Goal: Communication & Community: Participate in discussion

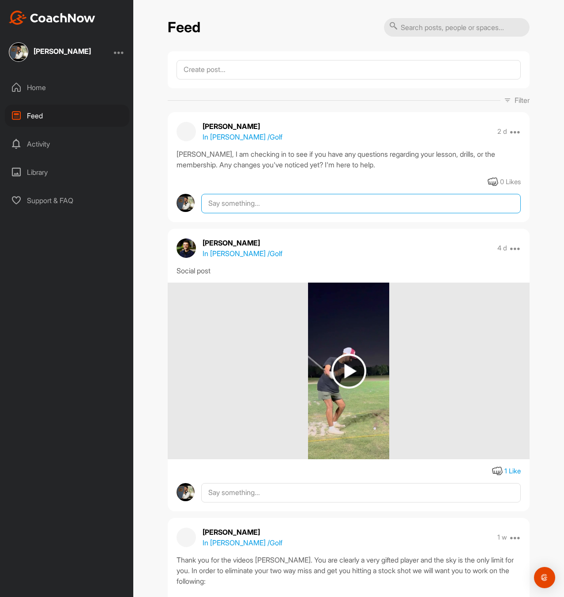
click at [334, 198] on textarea at bounding box center [361, 203] width 320 height 19
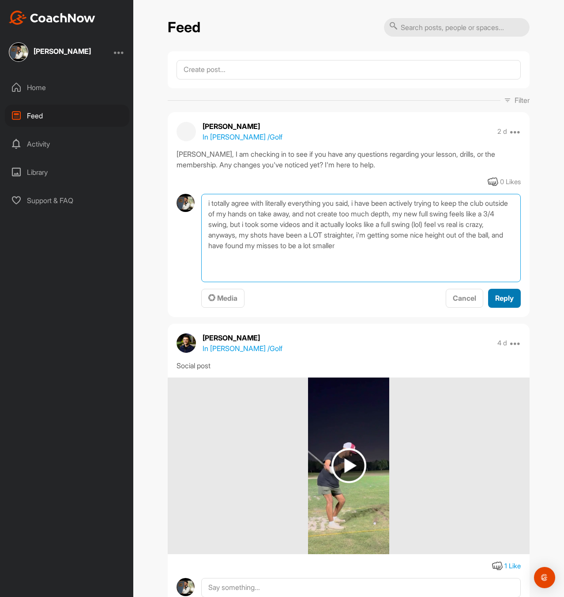
type textarea "i totally agree with literally everything you said, i have been actively trying…"
click at [508, 296] on span "Reply" at bounding box center [505, 298] width 19 height 9
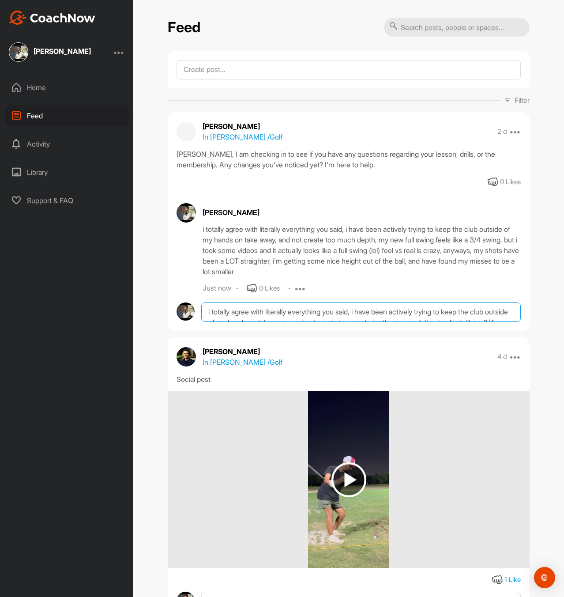
click at [229, 314] on textarea "i totally agree with literally everything you said, i have been actively trying…" at bounding box center [361, 312] width 320 height 19
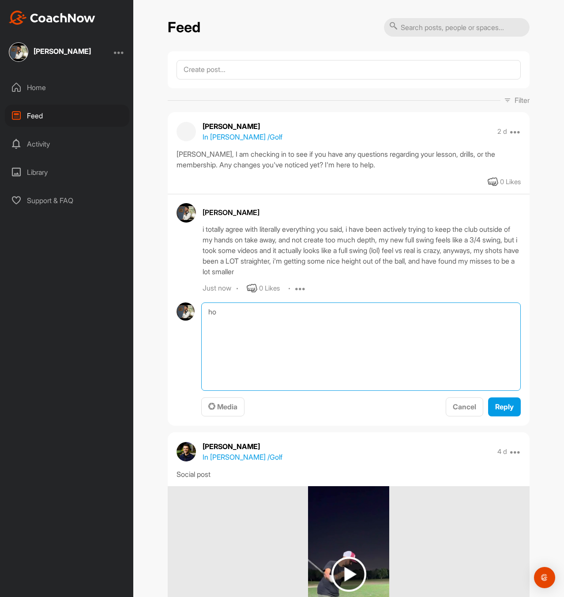
type textarea "h"
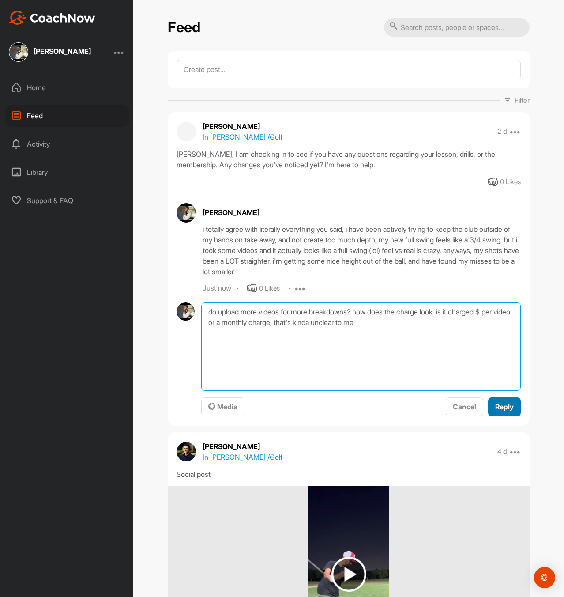
type textarea "do upload more videos for more breakdowns? how does the charge look, is it char…"
click at [507, 405] on span "Reply" at bounding box center [505, 406] width 19 height 9
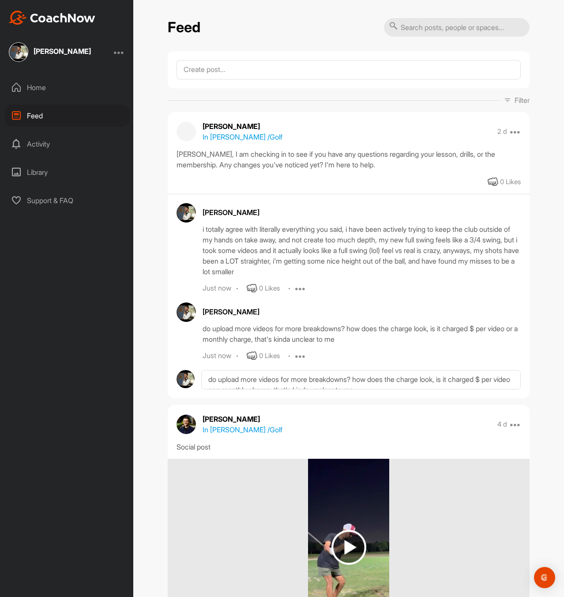
click at [299, 358] on icon at bounding box center [300, 356] width 11 height 11
click at [296, 383] on p "Edit" at bounding box center [299, 385] width 12 height 9
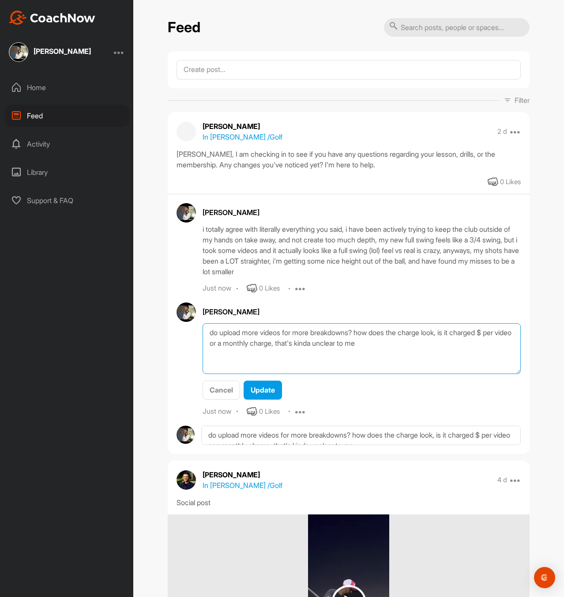
click at [215, 332] on textarea "do upload more videos for more breakdowns? how does the charge look, is it char…" at bounding box center [362, 348] width 318 height 51
type textarea "do i upload more videos for more breakdowns? how does the charge look, is it ch…"
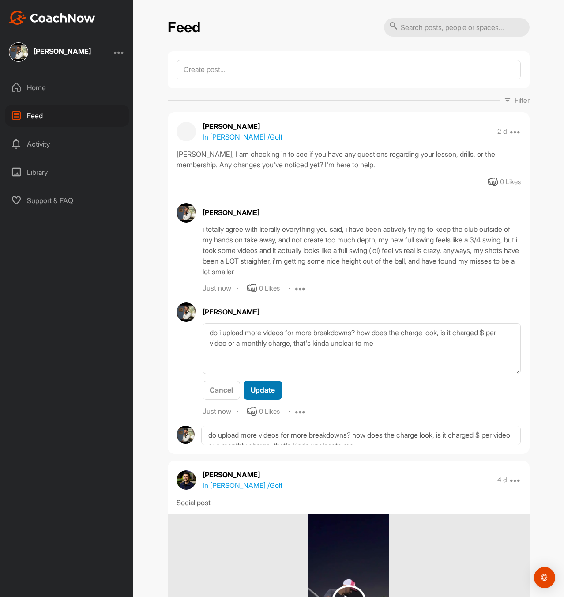
click at [266, 393] on span "Update" at bounding box center [263, 390] width 24 height 9
